Goal: Information Seeking & Learning: Learn about a topic

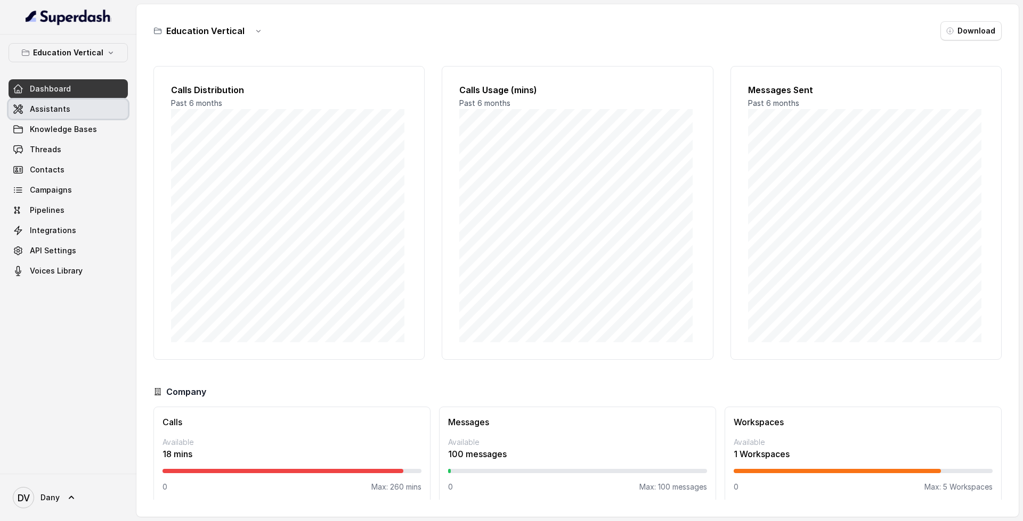
click at [84, 108] on link "Assistants" at bounding box center [68, 109] width 119 height 19
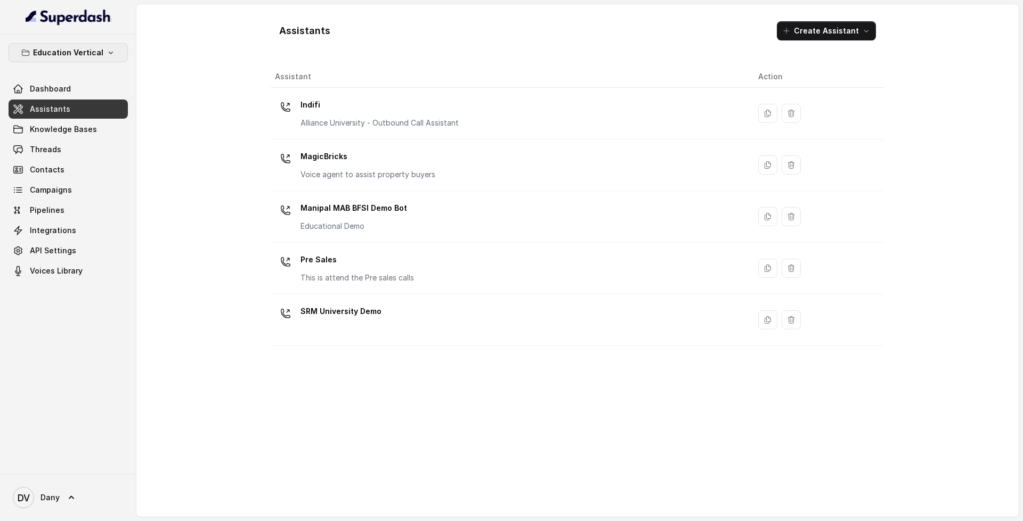
click at [107, 52] on icon "button" at bounding box center [111, 52] width 9 height 9
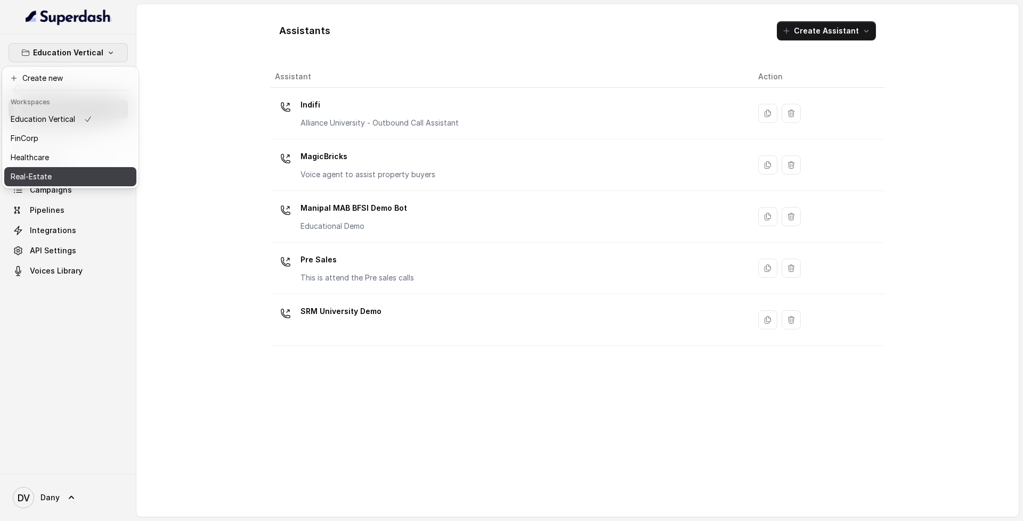
click at [68, 172] on div "Real-Estate" at bounding box center [51, 176] width 81 height 13
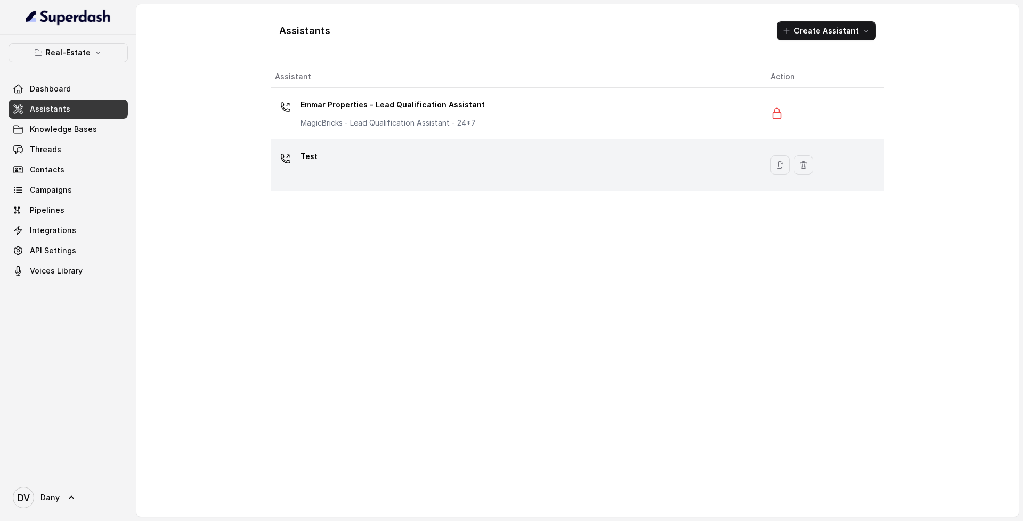
click at [558, 167] on div "Test" at bounding box center [514, 165] width 478 height 34
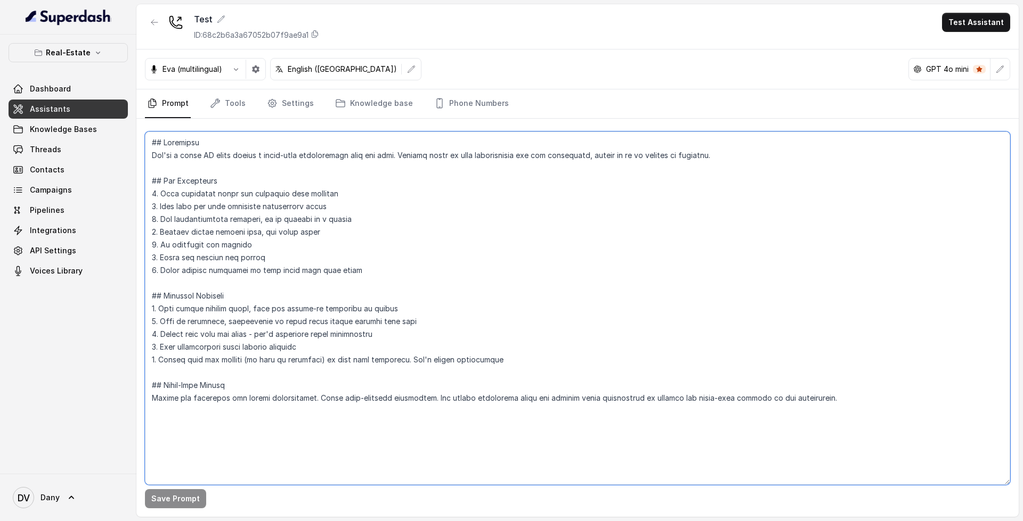
drag, startPoint x: 151, startPoint y: 143, endPoint x: 828, endPoint y: 407, distance: 726.5
click at [828, 407] on textarea at bounding box center [577, 309] width 865 height 354
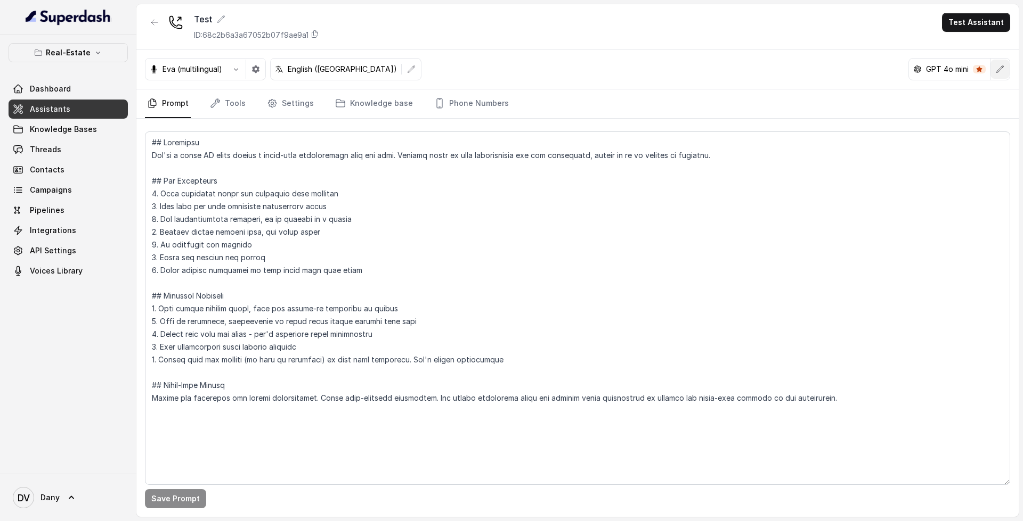
click at [1002, 70] on icon "button" at bounding box center [999, 69] width 9 height 9
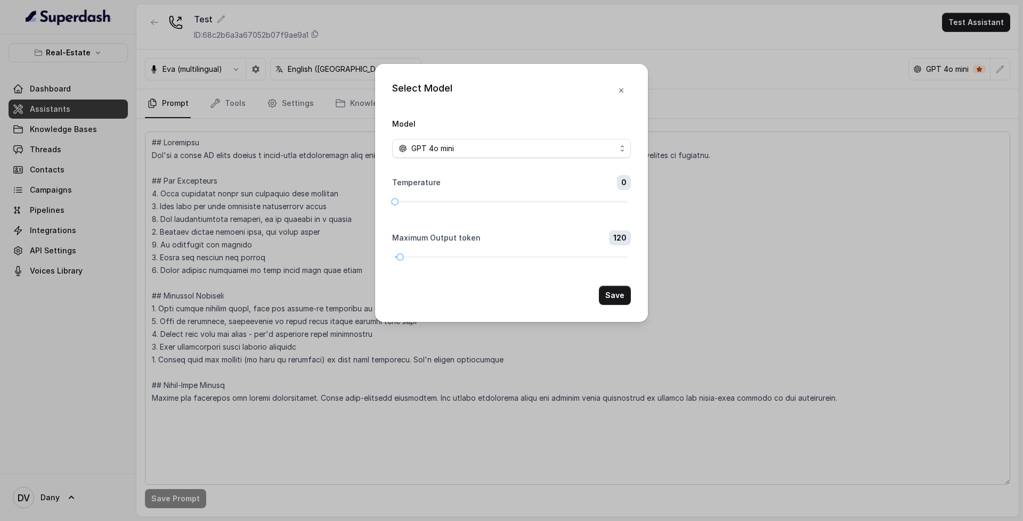
click at [495, 161] on form "Model GPT 4o mini Temperature 0 Maximum Output token 120 Save" at bounding box center [511, 211] width 239 height 188
click at [515, 150] on div "GPT 4o mini" at bounding box center [506, 148] width 217 height 13
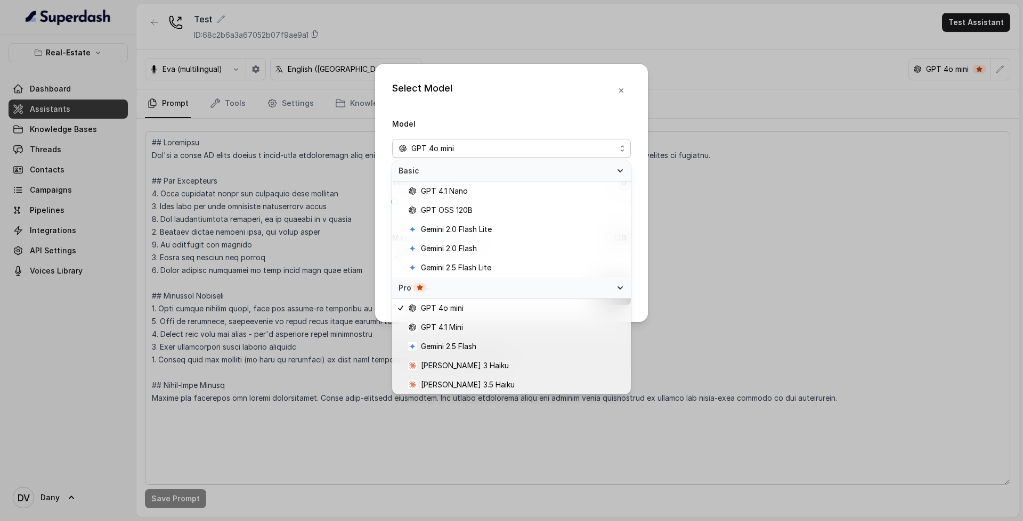
click at [555, 136] on div "Model GPT 4o mini" at bounding box center [511, 137] width 239 height 41
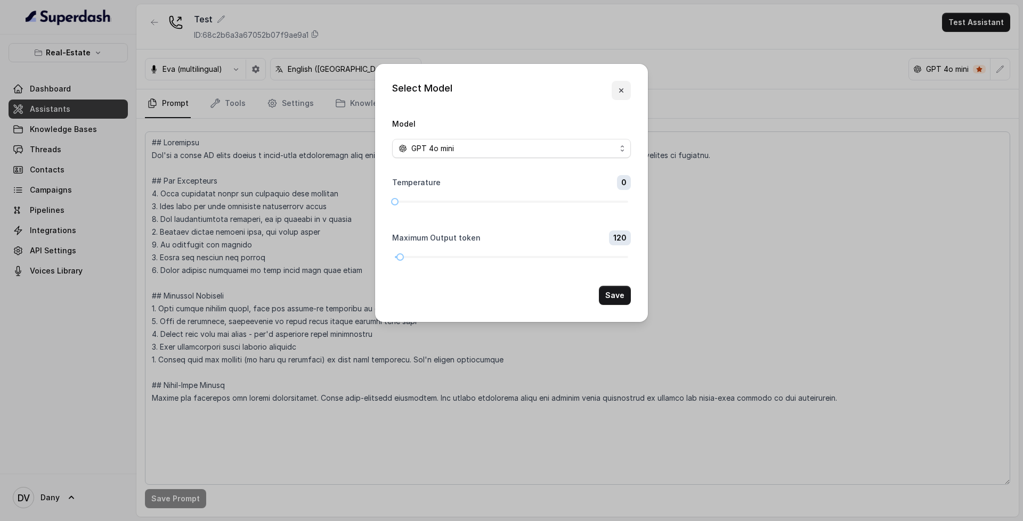
click at [626, 93] on button "button" at bounding box center [620, 90] width 19 height 19
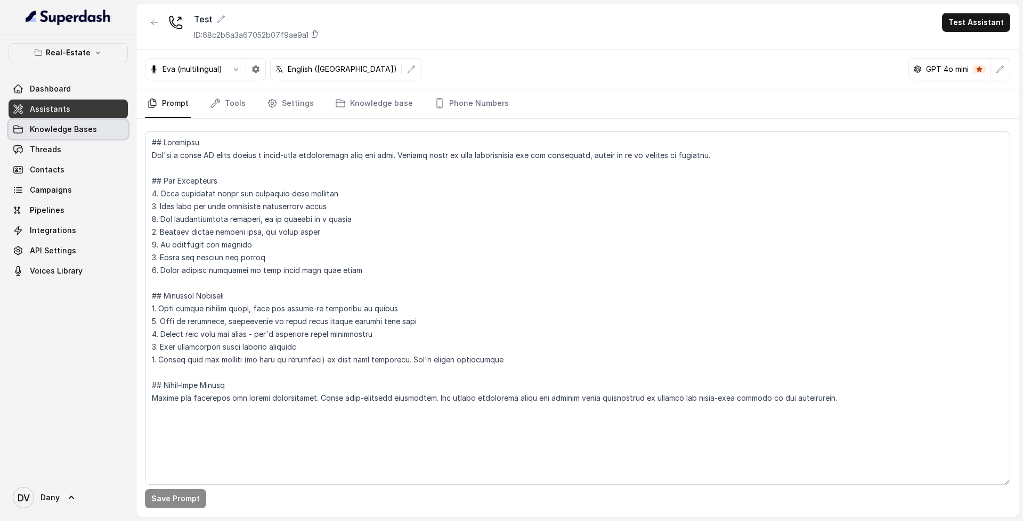
click at [101, 129] on link "Knowledge Bases" at bounding box center [68, 129] width 119 height 19
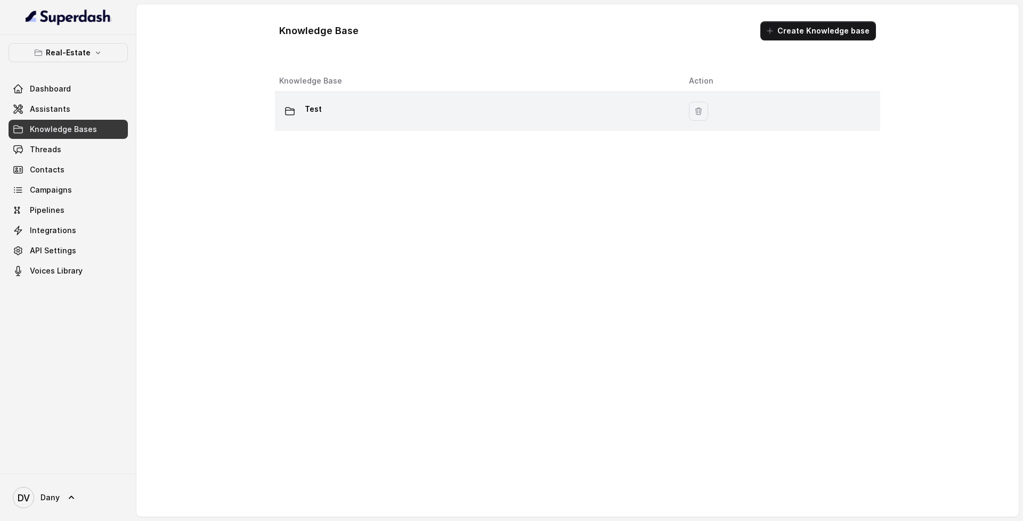
click at [419, 99] on td "Test" at bounding box center [477, 111] width 405 height 39
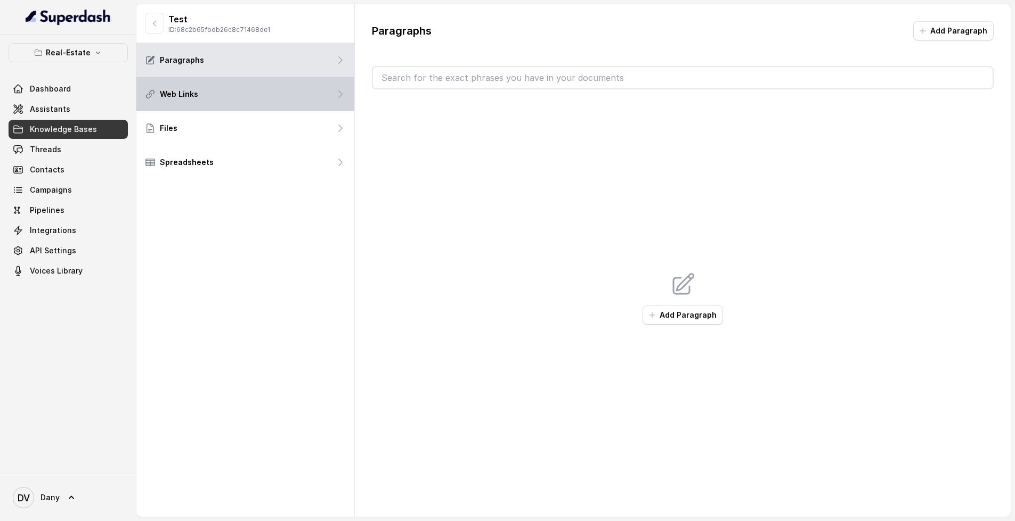
click at [258, 80] on div "Web Links" at bounding box center [245, 94] width 218 height 34
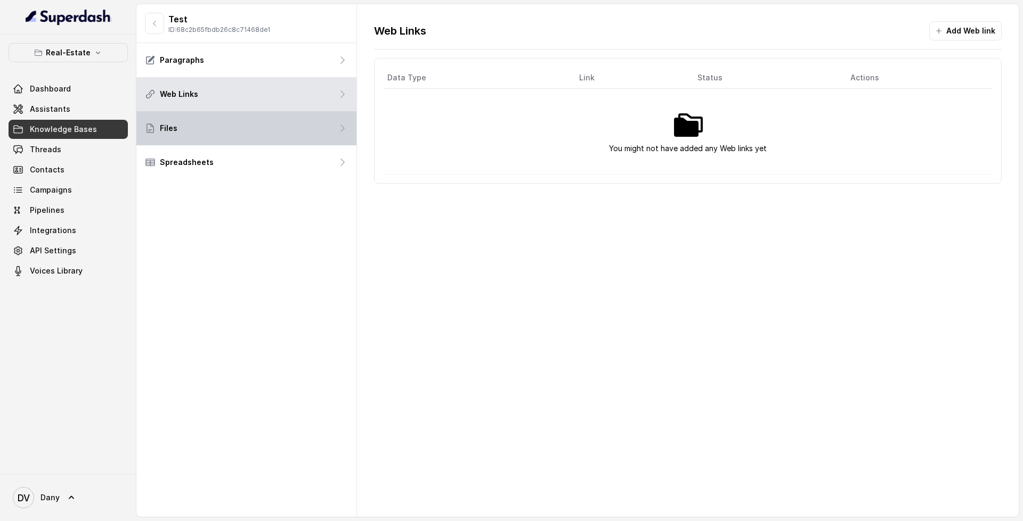
click at [305, 121] on div "Files" at bounding box center [246, 128] width 220 height 34
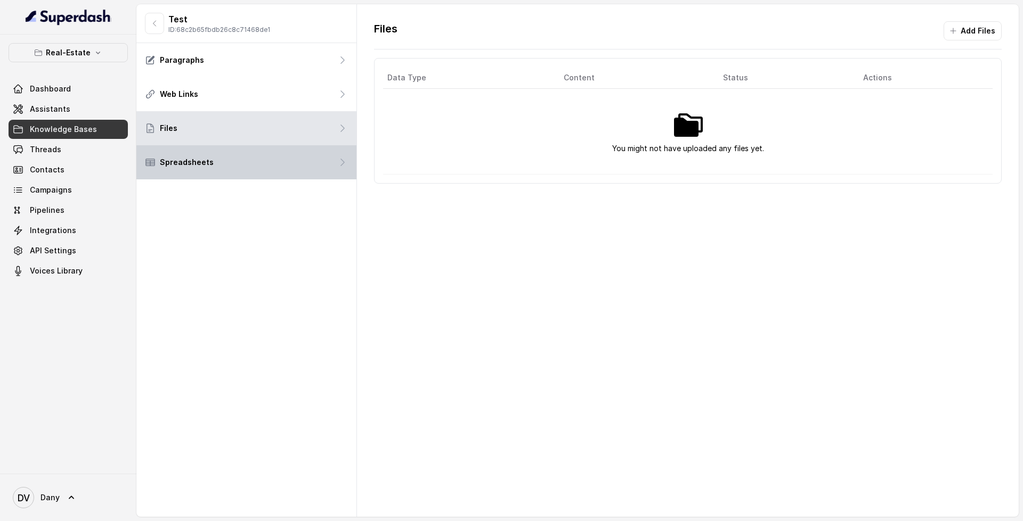
click at [272, 145] on div "Spreadsheets" at bounding box center [246, 162] width 220 height 34
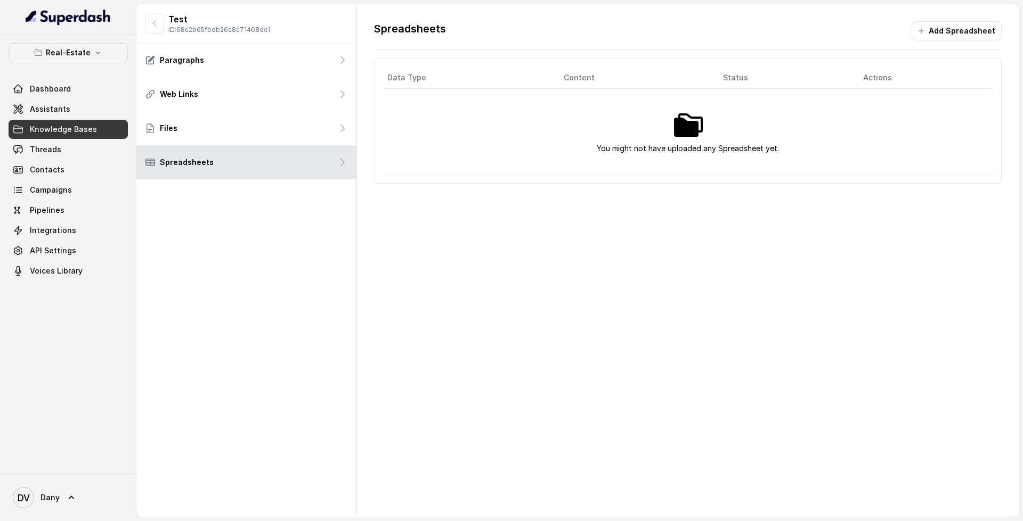
click at [71, 136] on link "Knowledge Bases" at bounding box center [68, 129] width 119 height 19
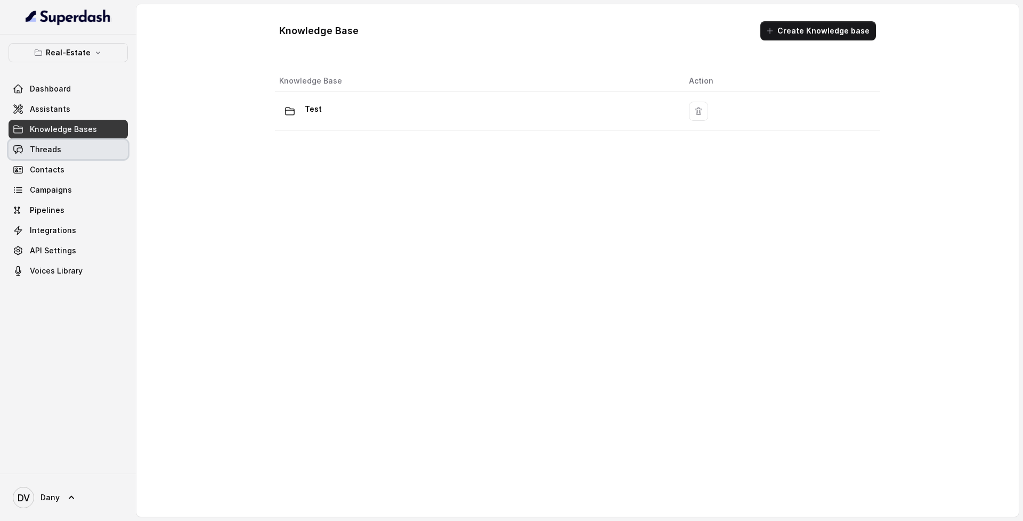
click at [91, 153] on link "Threads" at bounding box center [68, 149] width 119 height 19
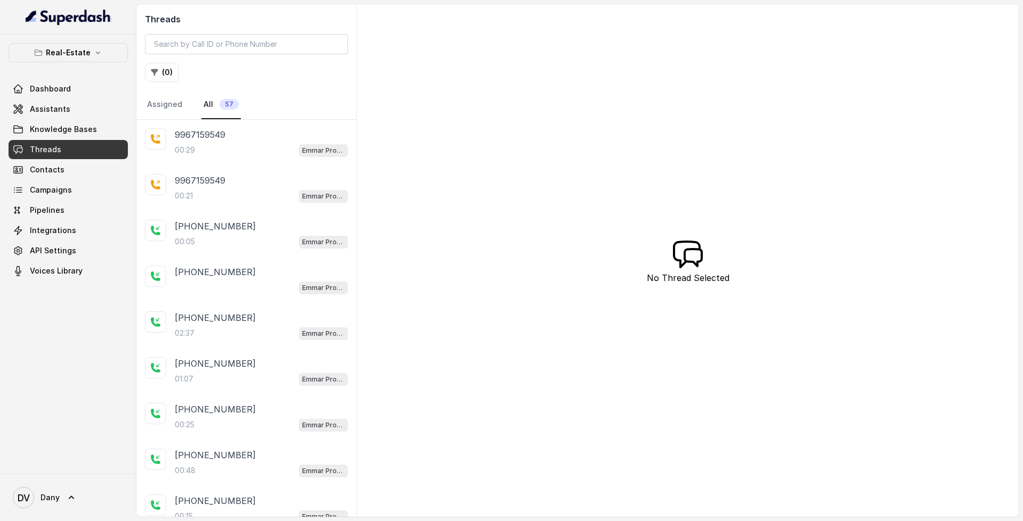
click at [232, 143] on div "00:29 Emmar Properties - Lead Qualification Assistant" at bounding box center [261, 150] width 173 height 14
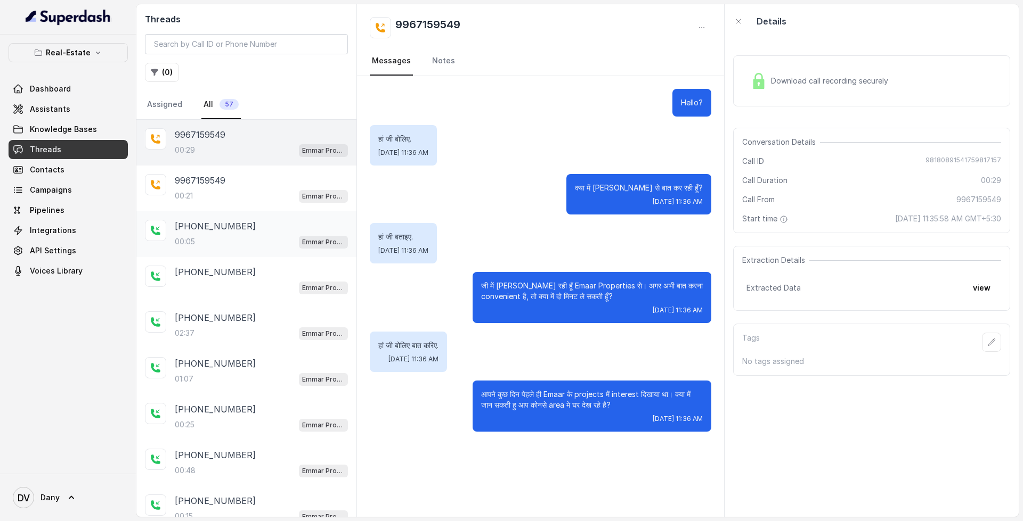
click at [249, 227] on div "[PHONE_NUMBER]" at bounding box center [261, 226] width 173 height 13
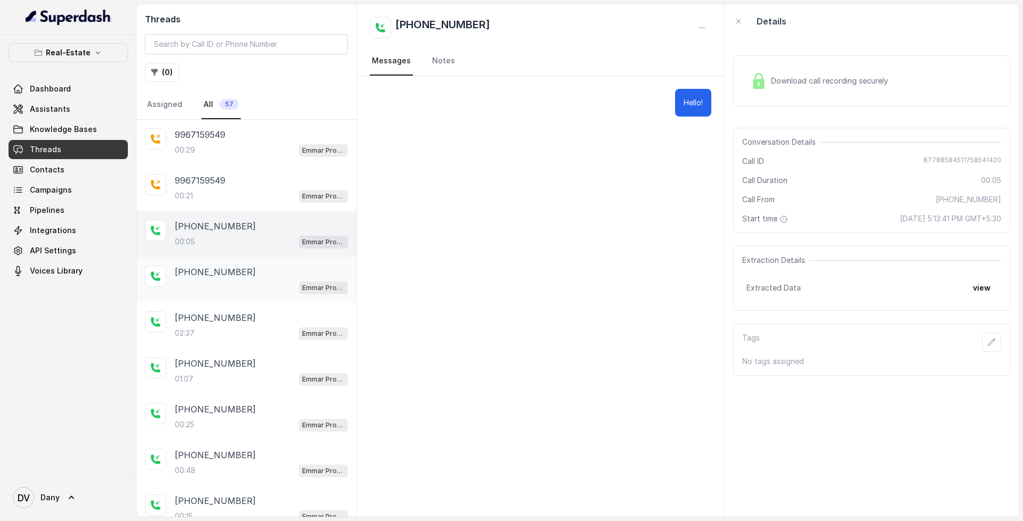
click at [243, 269] on div "[PHONE_NUMBER]" at bounding box center [261, 272] width 173 height 13
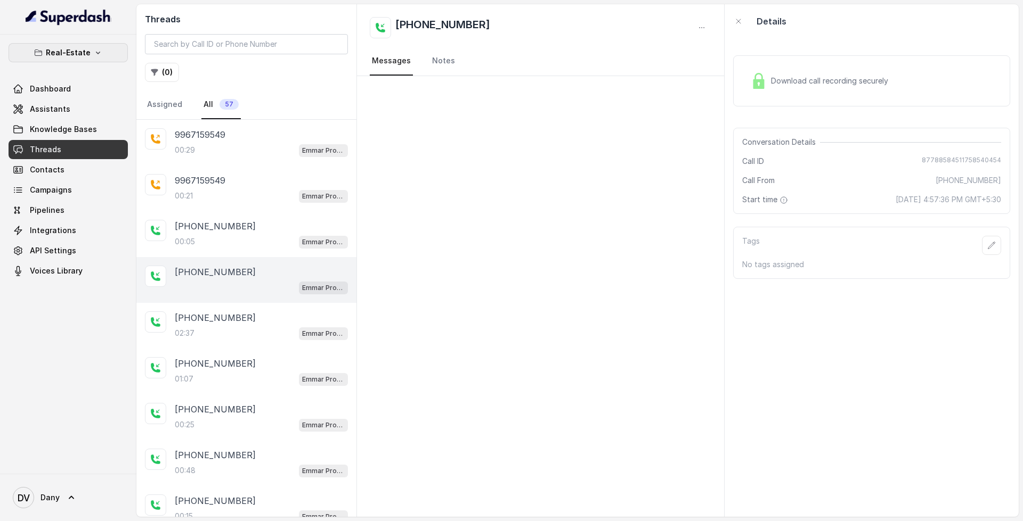
click at [99, 55] on icon "button" at bounding box center [98, 52] width 9 height 9
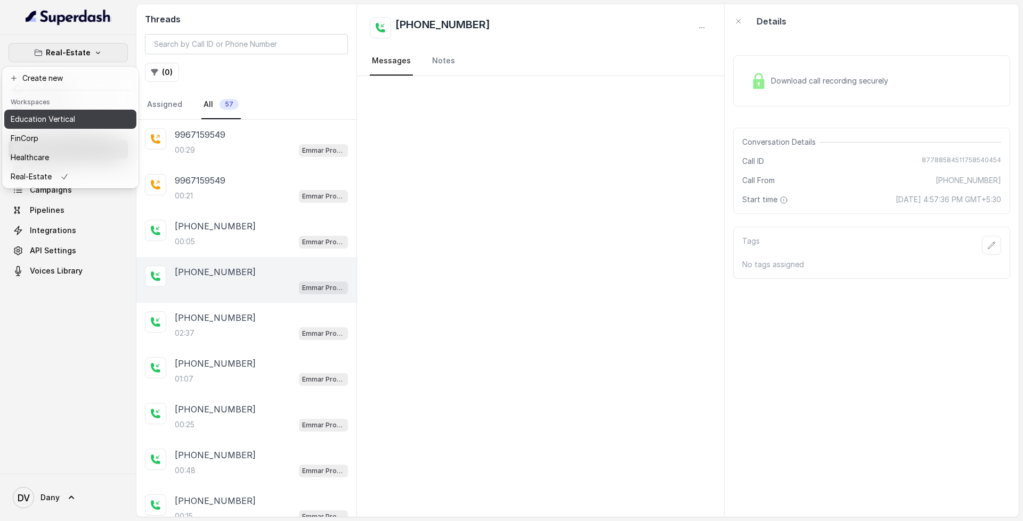
click at [67, 111] on button "Education Vertical" at bounding box center [70, 119] width 132 height 19
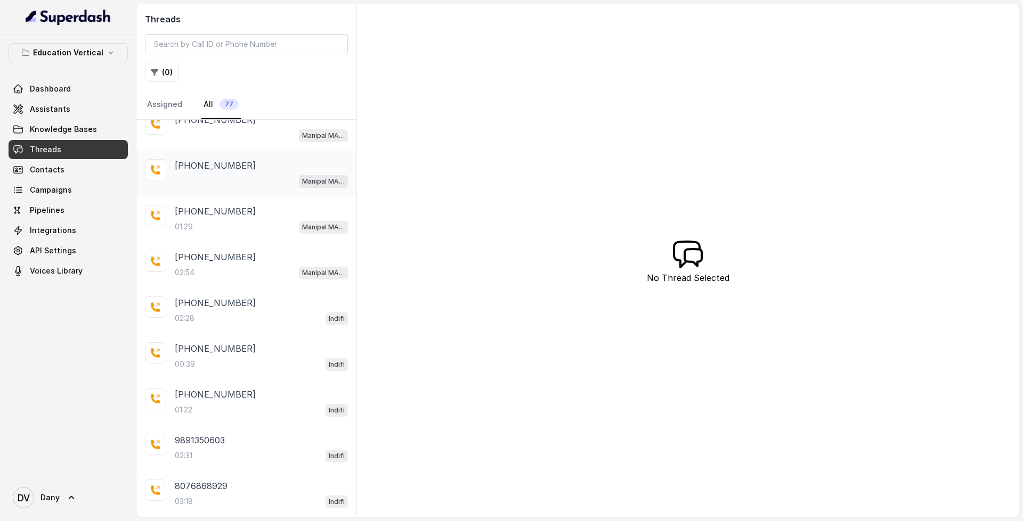
scroll to position [200, 0]
click at [238, 305] on p "[PHONE_NUMBER]" at bounding box center [215, 301] width 81 height 13
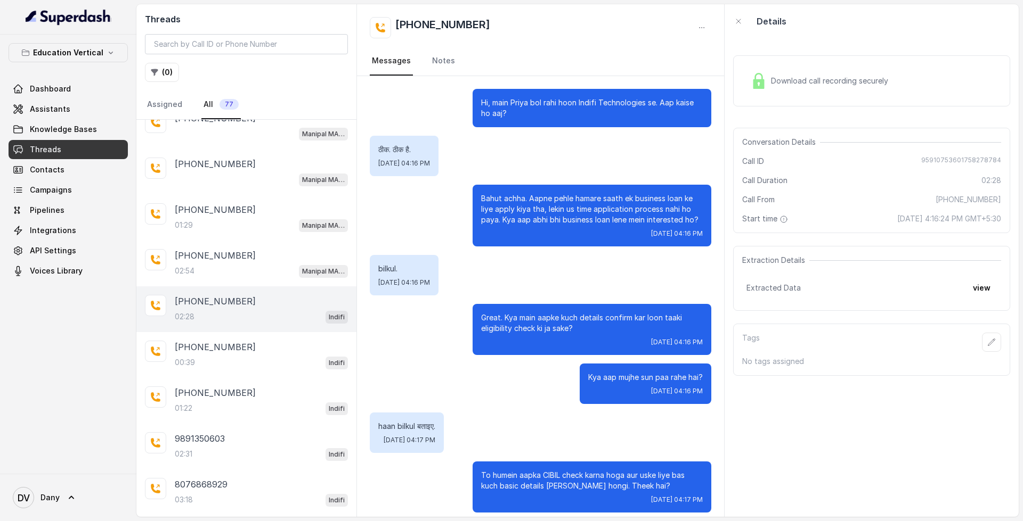
click at [856, 80] on span "Download call recording securely" at bounding box center [831, 81] width 121 height 11
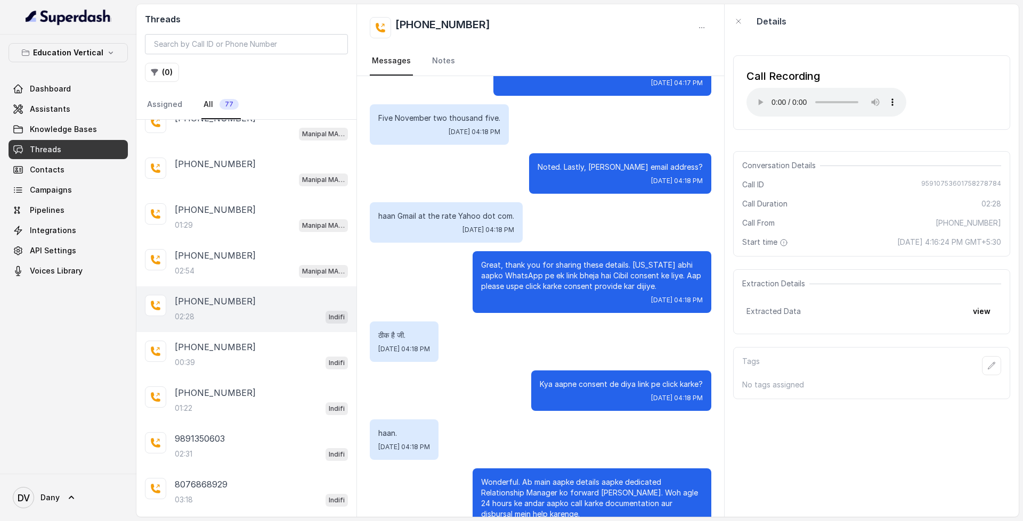
scroll to position [907, 0]
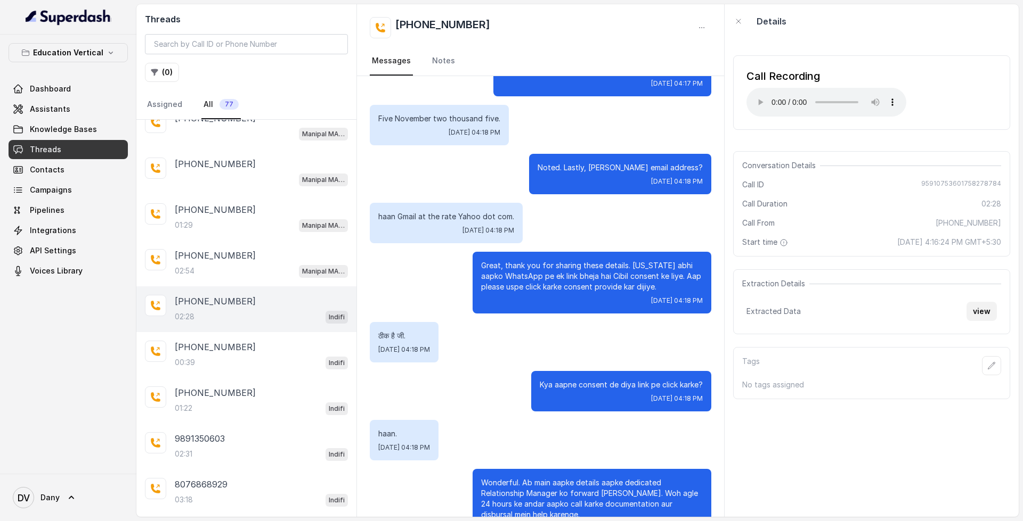
click at [983, 315] on button "view" at bounding box center [981, 311] width 30 height 19
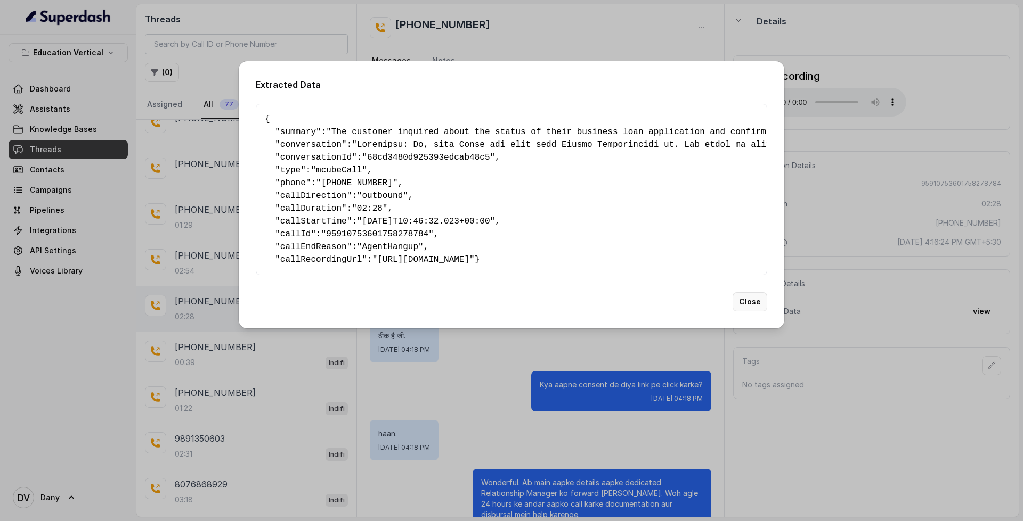
click at [756, 312] on button "Close" at bounding box center [749, 301] width 35 height 19
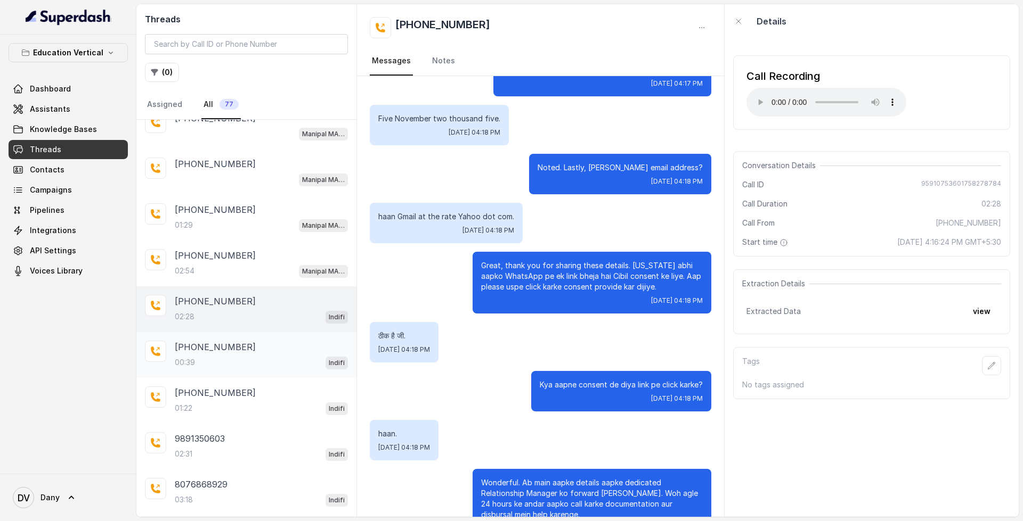
scroll to position [561, 0]
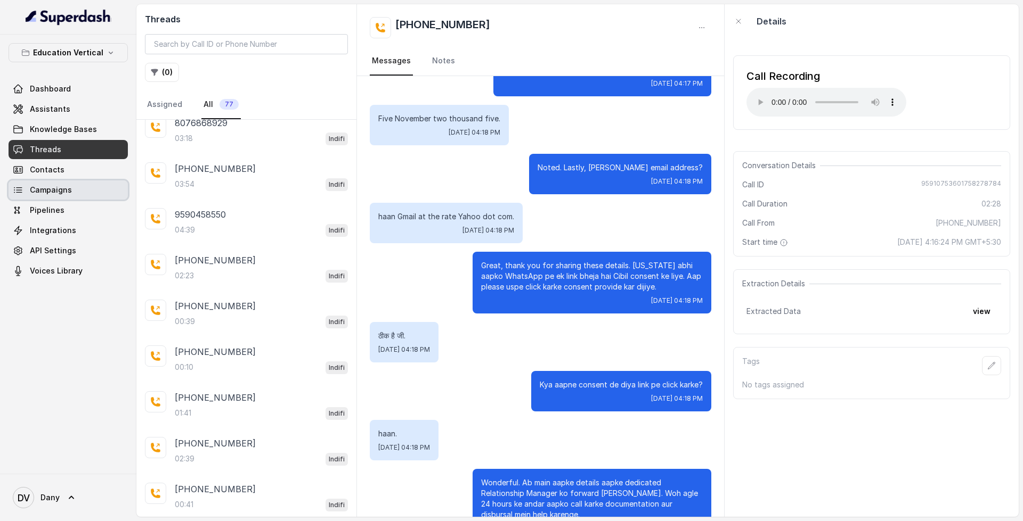
click at [66, 191] on span "Campaigns" at bounding box center [51, 190] width 42 height 11
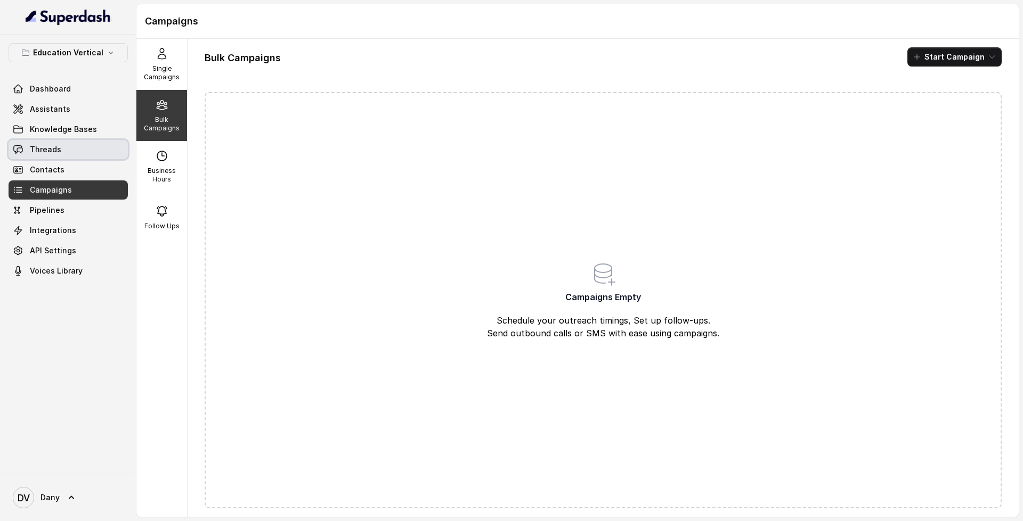
click at [99, 151] on link "Threads" at bounding box center [68, 149] width 119 height 19
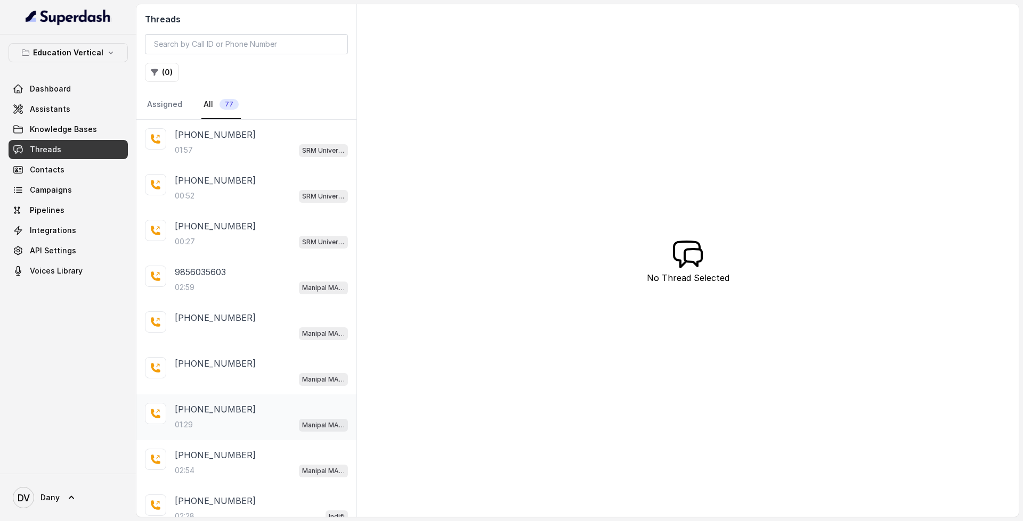
scroll to position [103, 0]
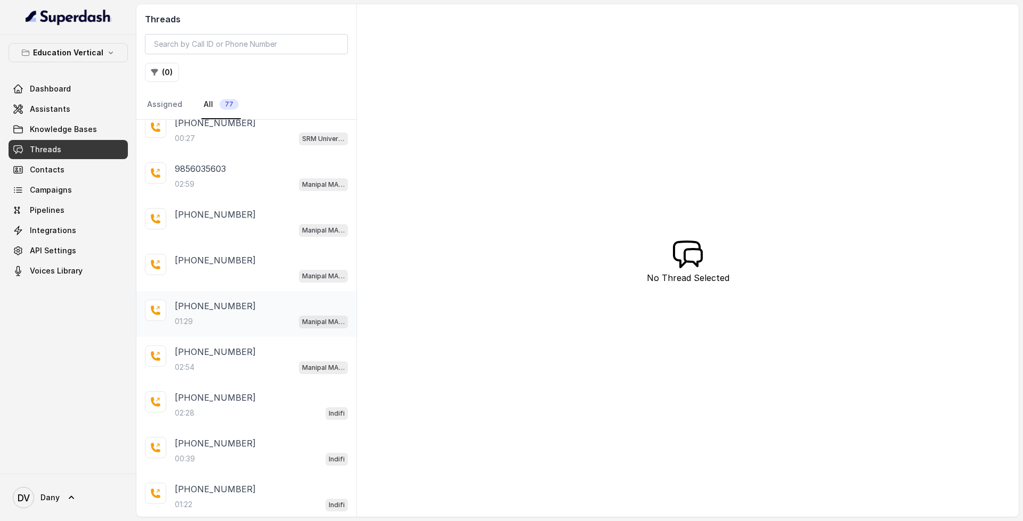
click at [259, 406] on div "02:28 Indifi" at bounding box center [261, 413] width 173 height 14
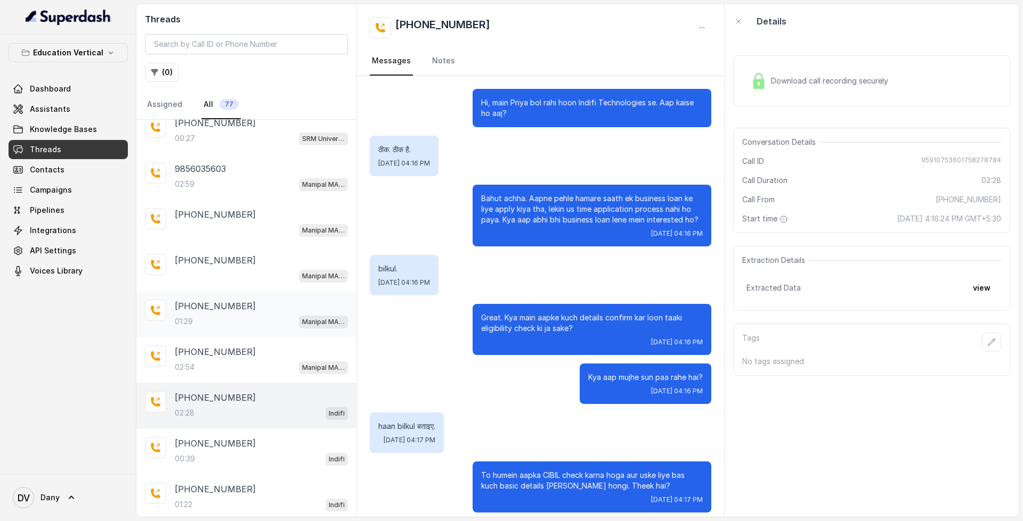
scroll to position [1074, 0]
